Goal: Task Accomplishment & Management: Use online tool/utility

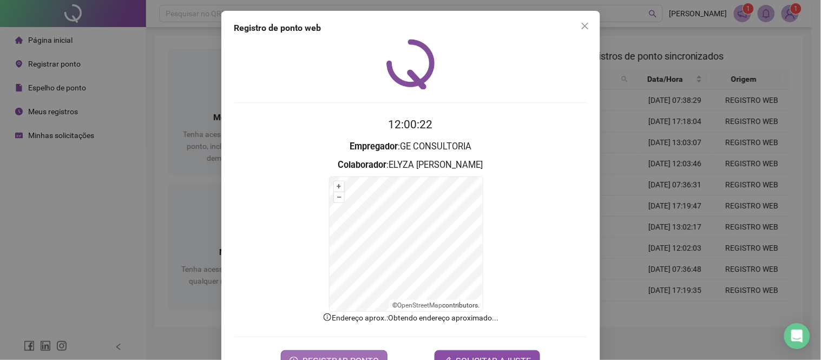
click at [358, 353] on button "REGISTRAR PONTO" at bounding box center [334, 361] width 107 height 22
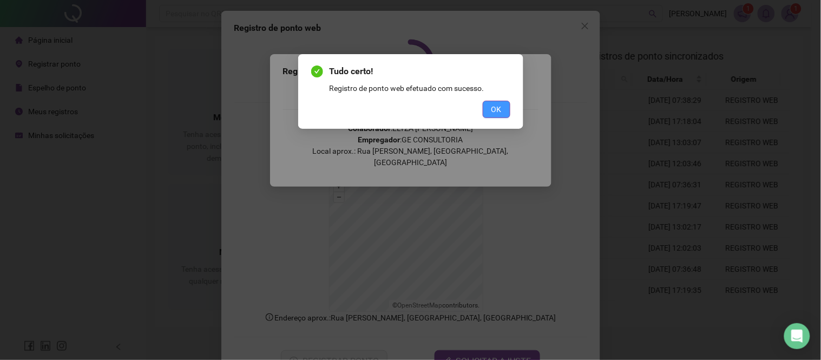
click at [492, 105] on span "OK" at bounding box center [496, 109] width 10 height 12
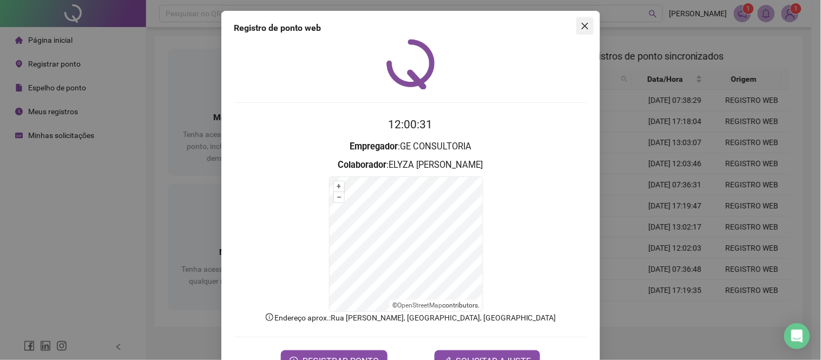
click at [581, 28] on icon "close" at bounding box center [585, 26] width 9 height 9
